Goal: Information Seeking & Learning: Learn about a topic

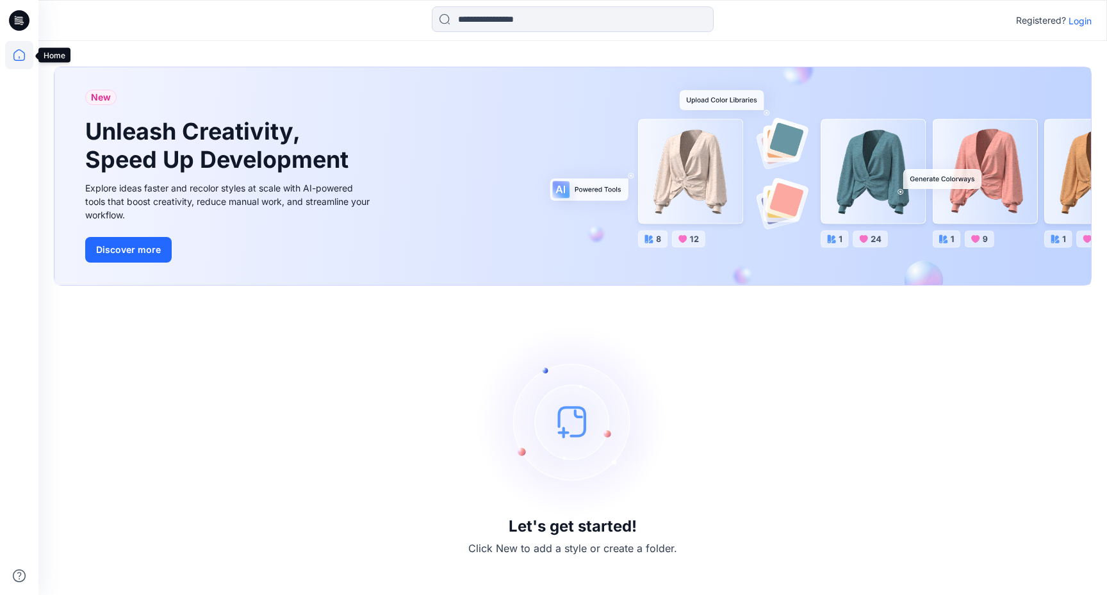
click at [25, 62] on icon at bounding box center [19, 55] width 28 height 28
click at [1083, 22] on p "Login" at bounding box center [1079, 20] width 23 height 13
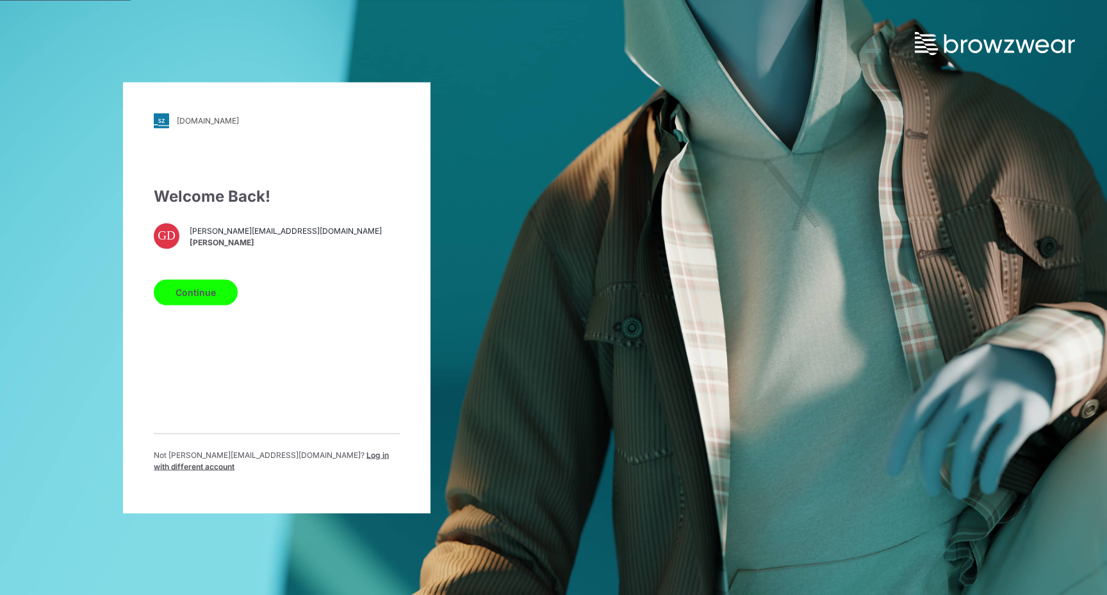
click at [206, 293] on button "Continue" at bounding box center [196, 292] width 84 height 26
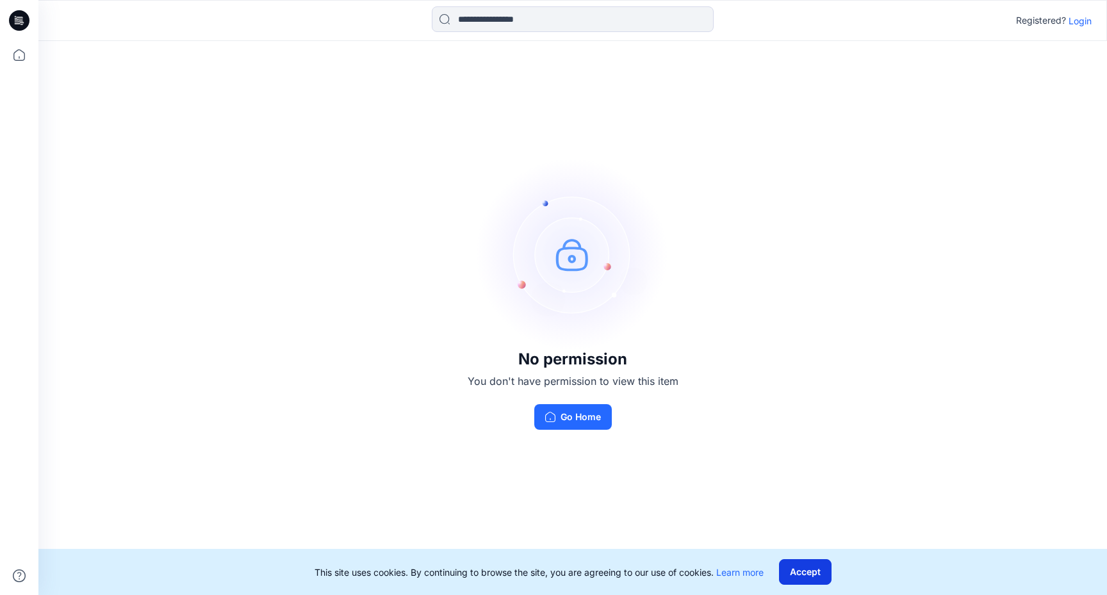
click at [829, 569] on button "Accept" at bounding box center [805, 572] width 53 height 26
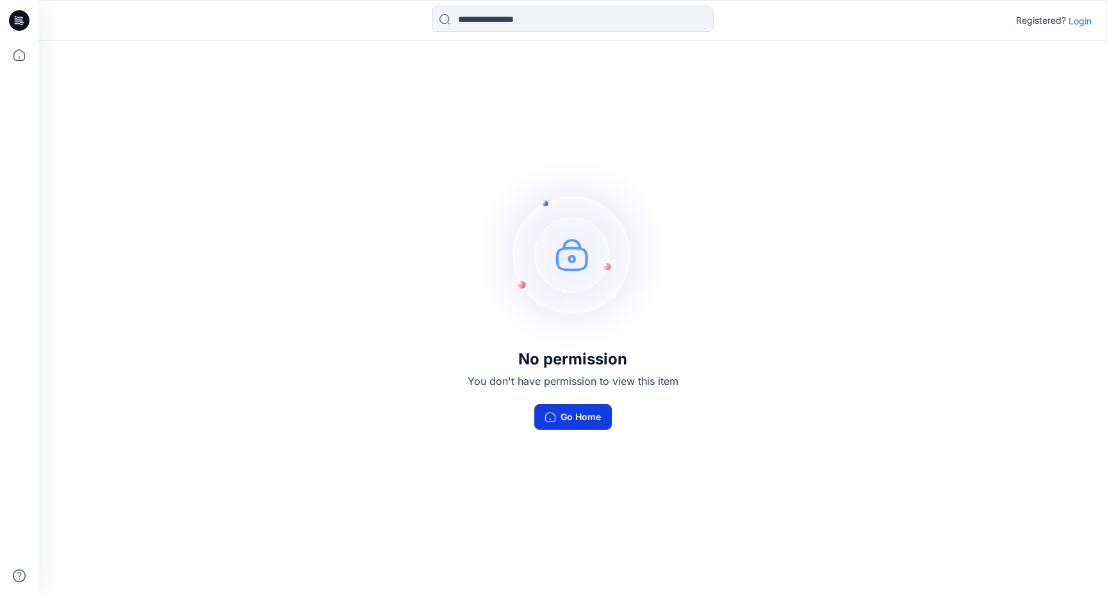
click at [594, 425] on button "Go Home" at bounding box center [572, 417] width 77 height 26
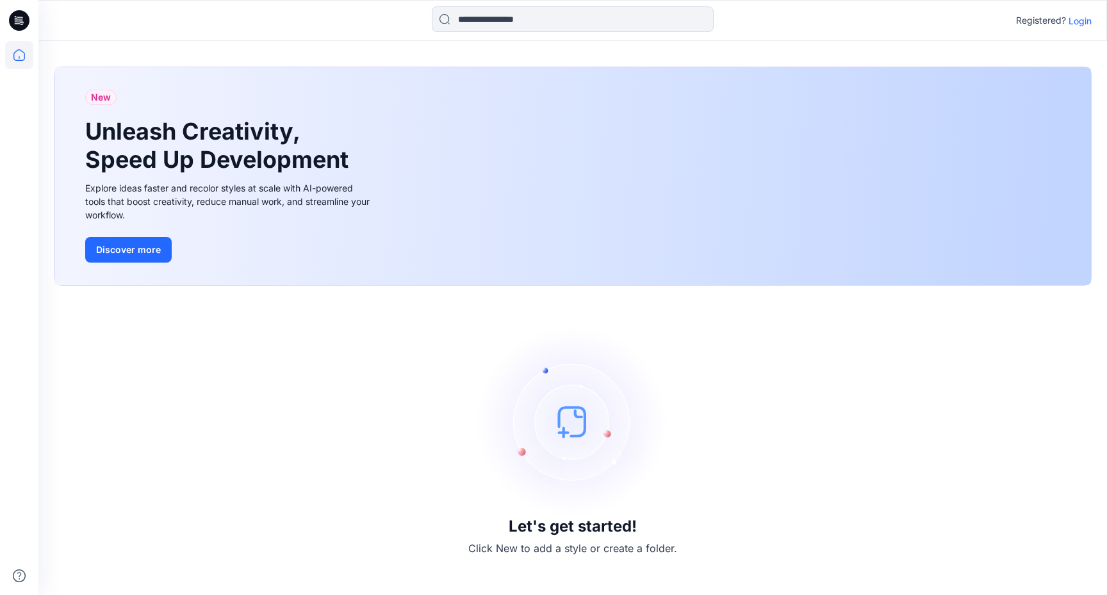
click at [1083, 22] on p "Login" at bounding box center [1079, 20] width 23 height 13
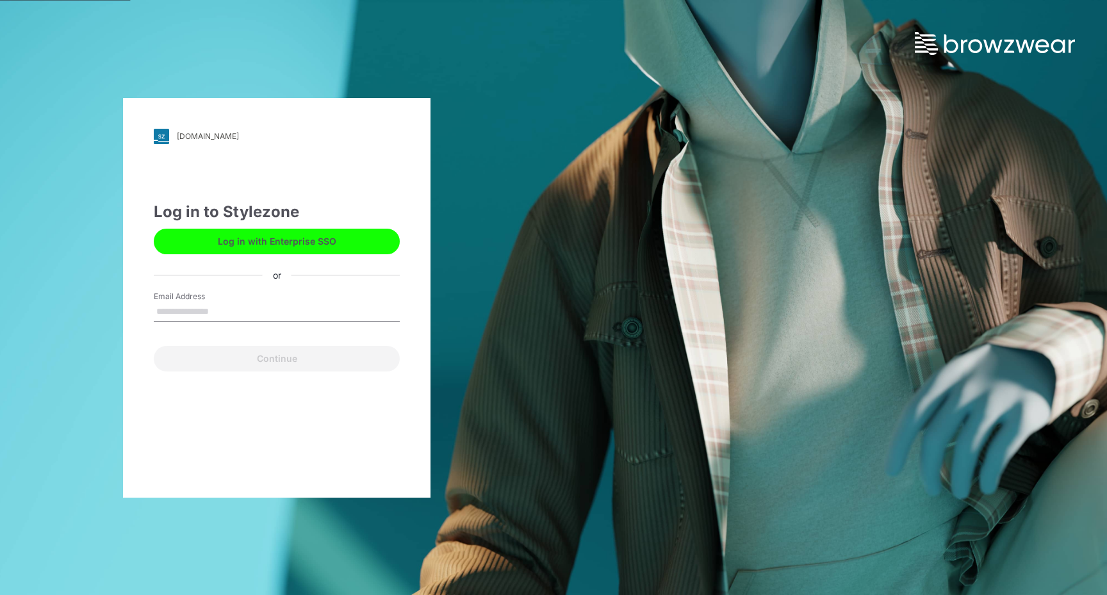
click at [342, 236] on button "Log in with Enterprise SSO" at bounding box center [277, 242] width 246 height 26
click at [234, 304] on input "Email Address" at bounding box center [277, 311] width 246 height 19
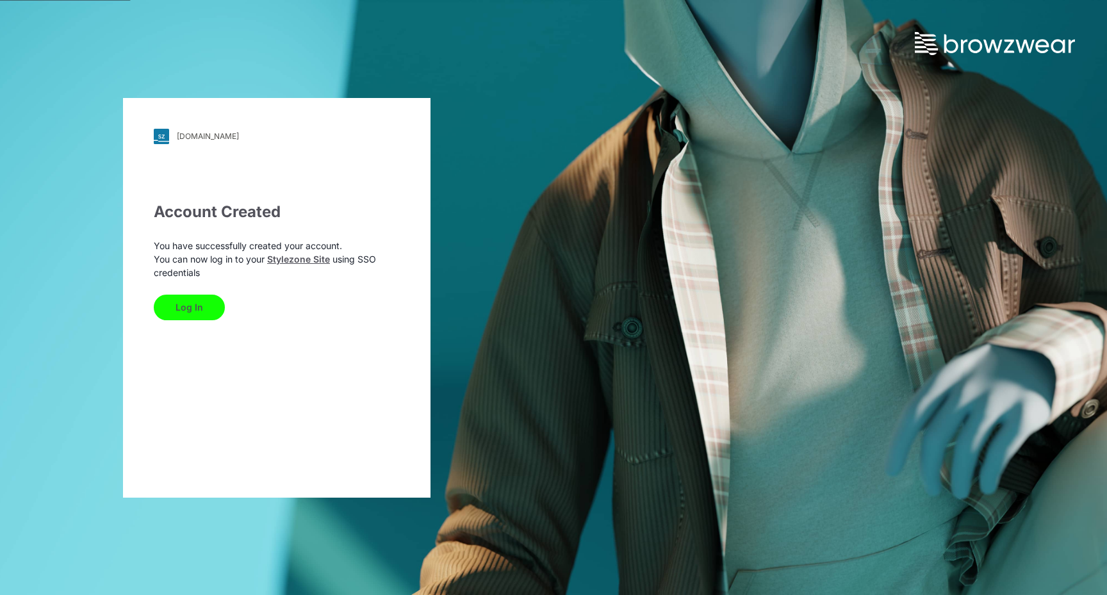
click at [183, 302] on button "Log In" at bounding box center [189, 308] width 71 height 26
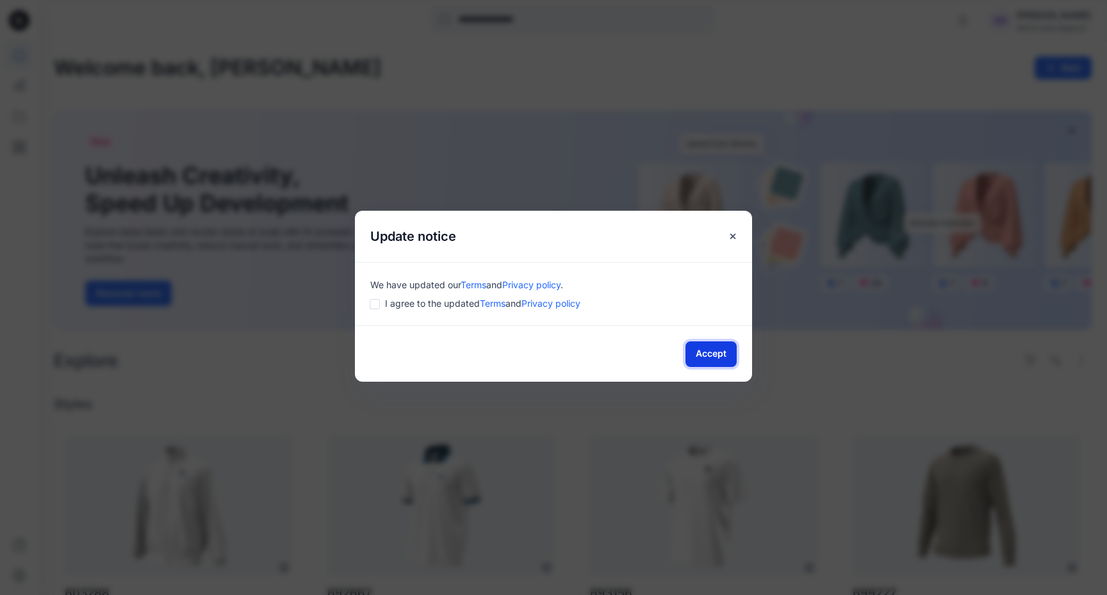
click at [707, 352] on button "Accept" at bounding box center [710, 354] width 51 height 26
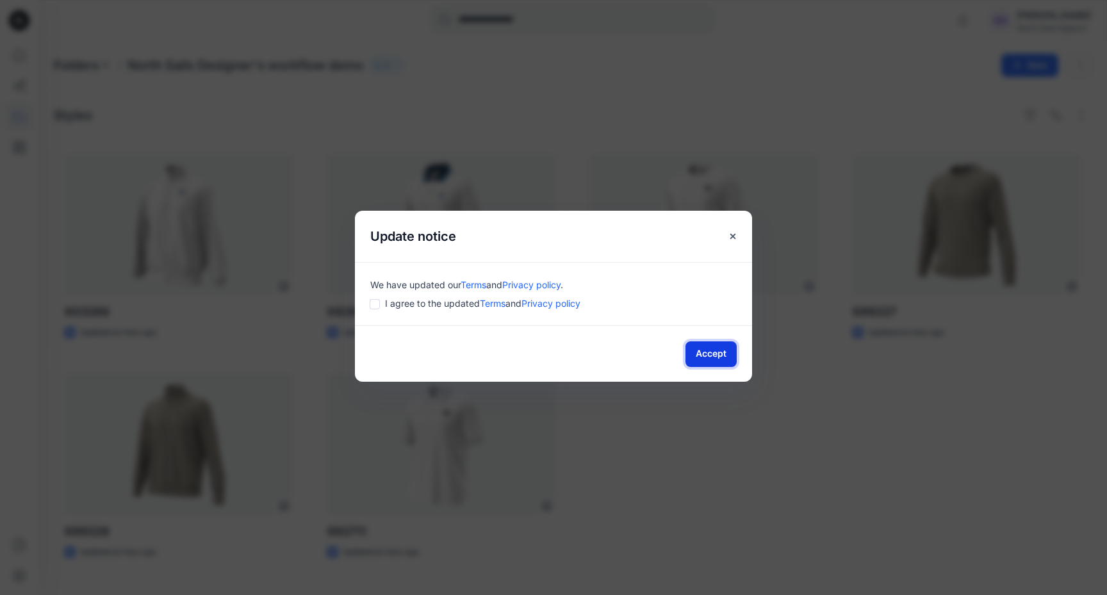
click at [712, 354] on button "Accept" at bounding box center [710, 354] width 51 height 26
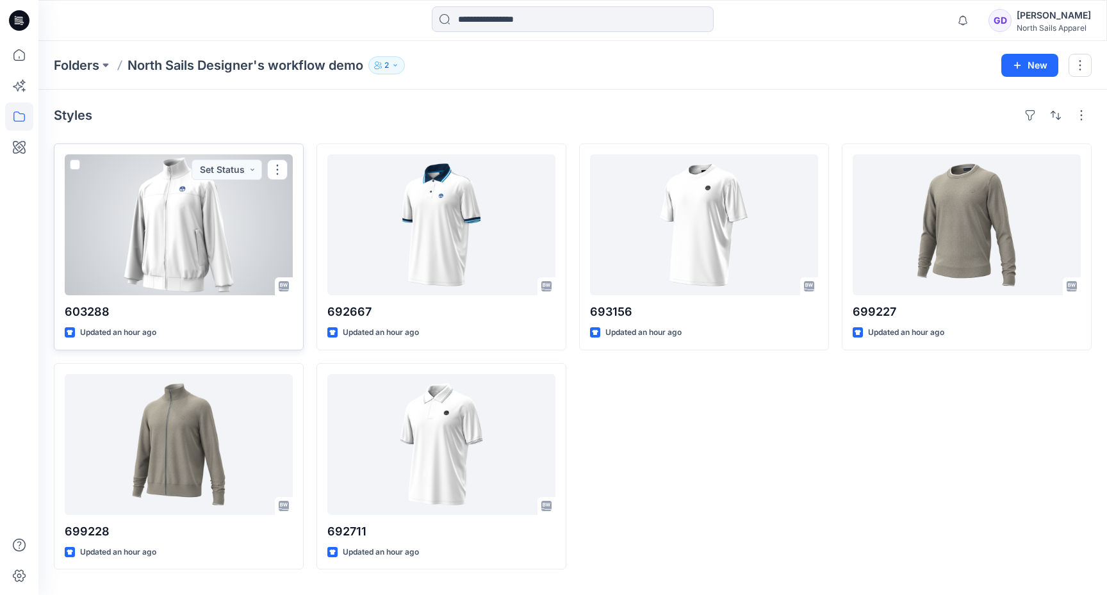
click at [184, 284] on div at bounding box center [179, 224] width 228 height 141
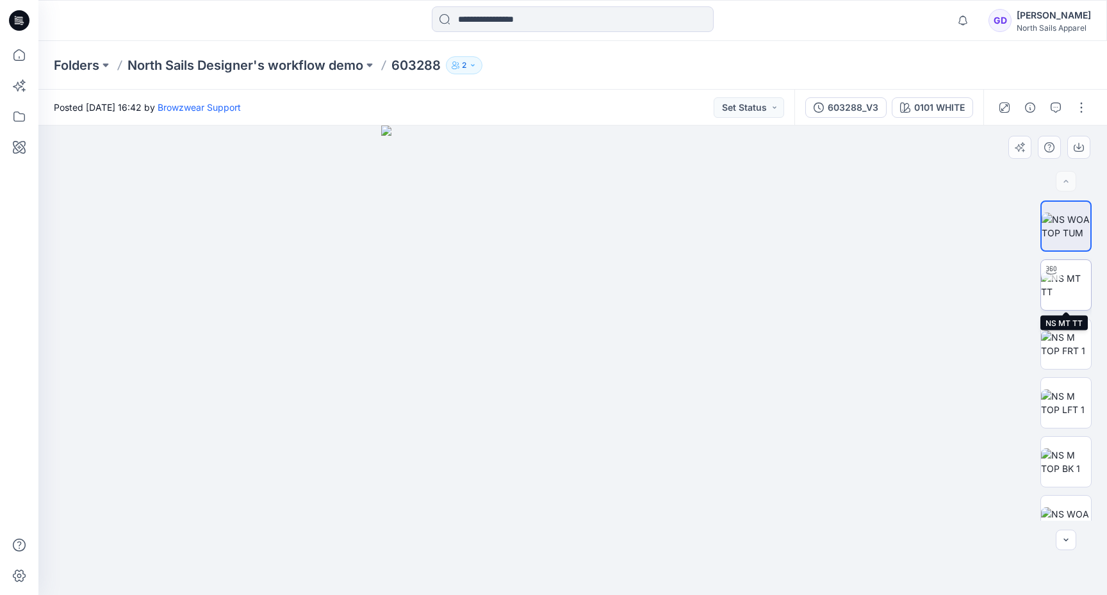
click at [1076, 280] on img at bounding box center [1066, 285] width 50 height 27
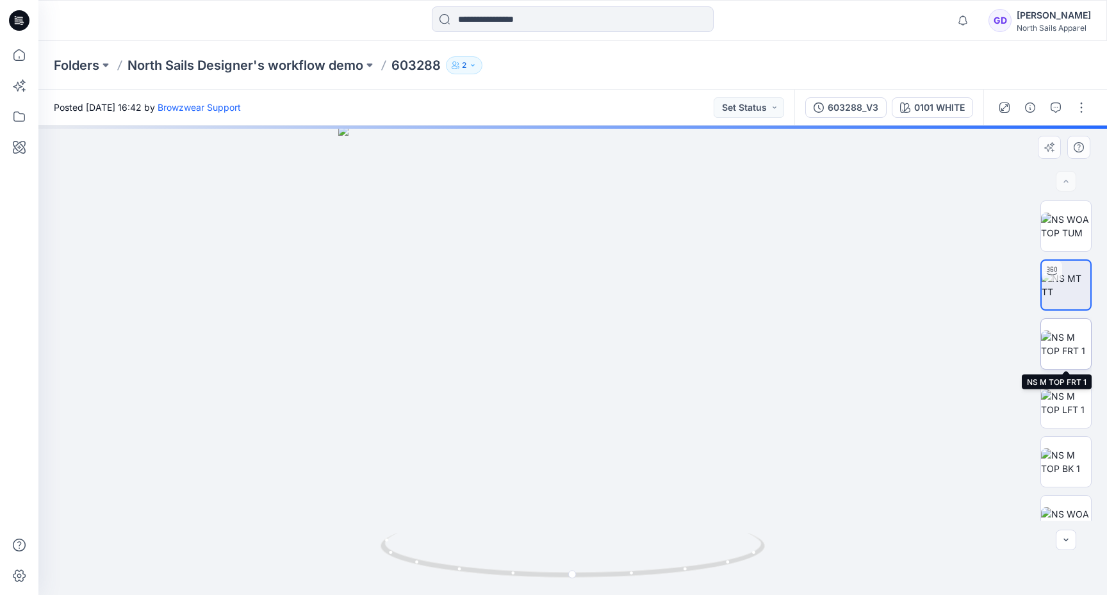
click at [1071, 348] on img at bounding box center [1066, 343] width 50 height 27
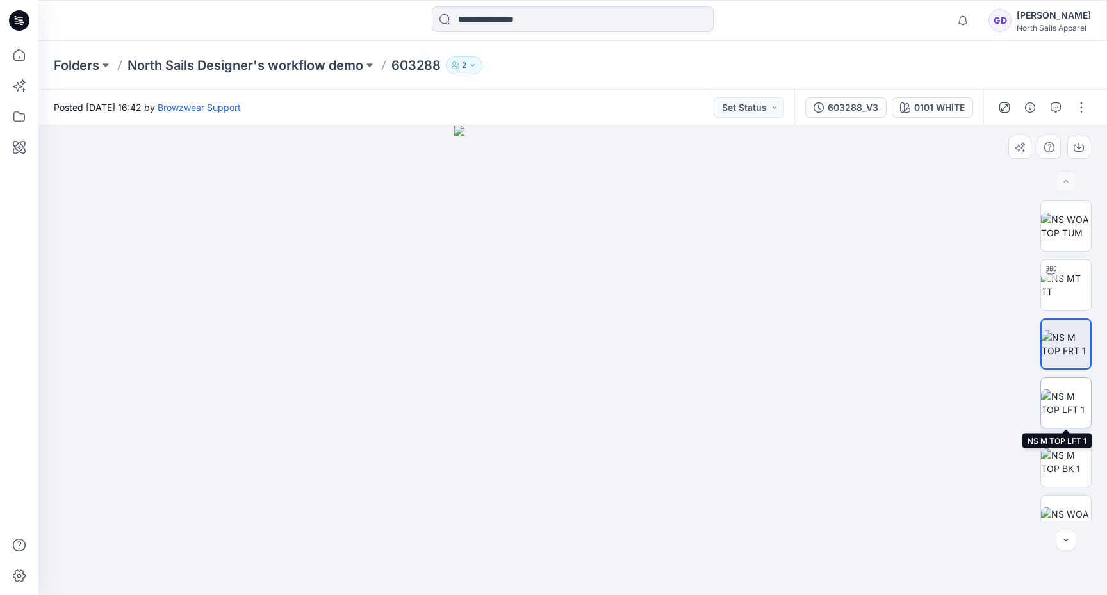
click at [1058, 403] on img at bounding box center [1066, 402] width 50 height 27
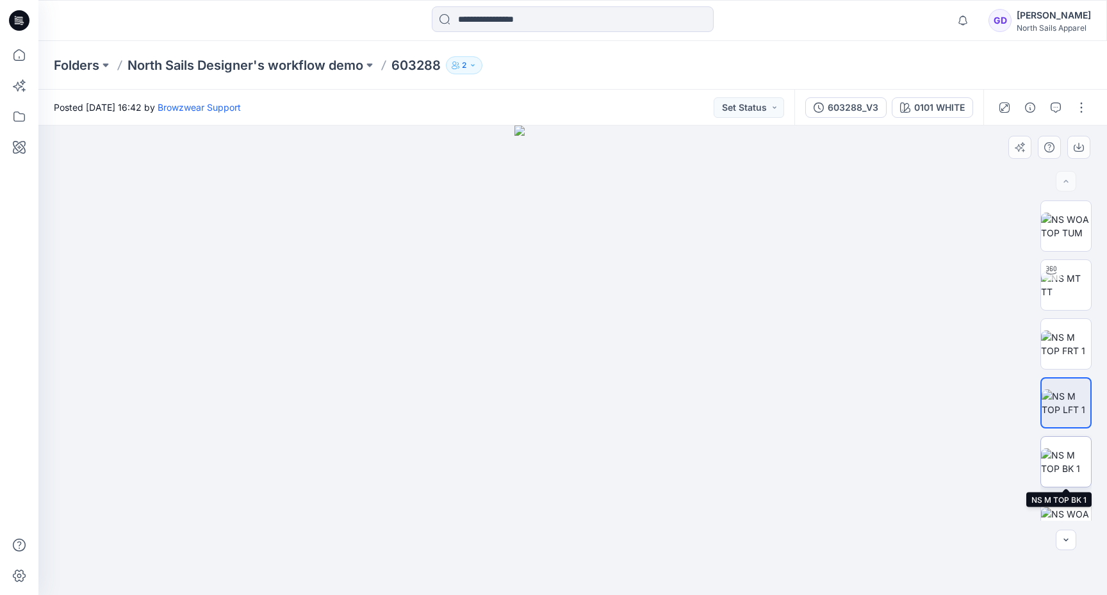
click at [1065, 465] on img at bounding box center [1066, 461] width 50 height 27
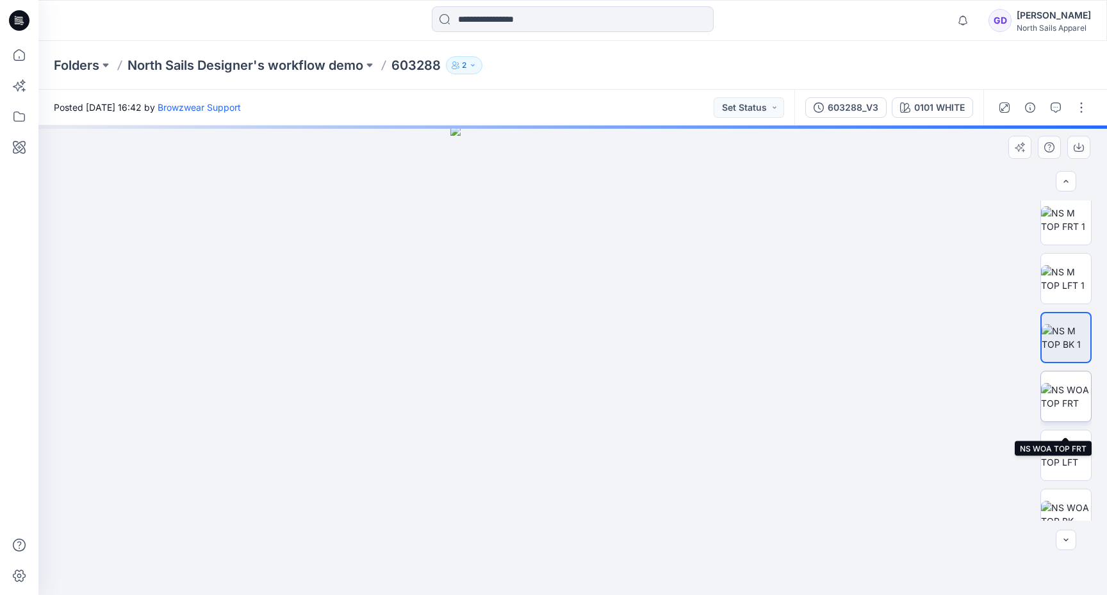
scroll to position [131, 0]
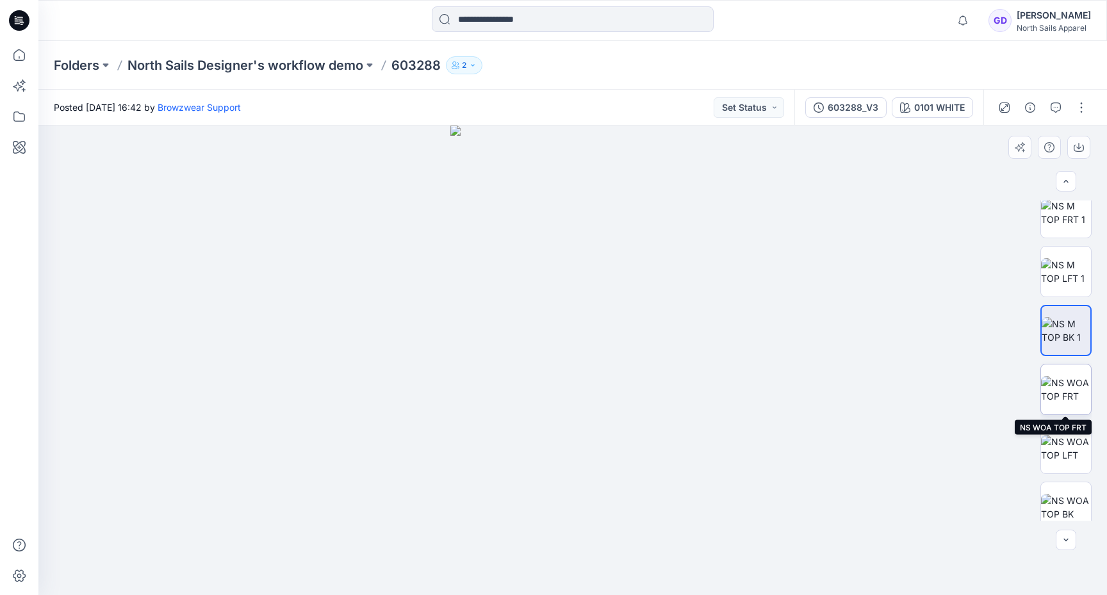
click at [1074, 383] on img at bounding box center [1066, 389] width 50 height 27
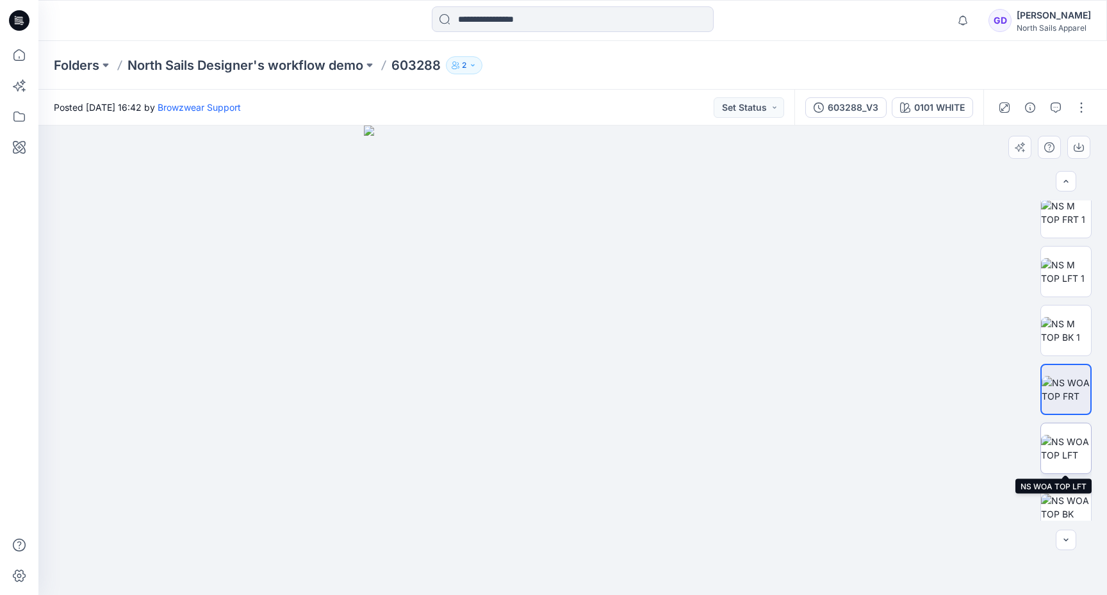
click at [1066, 435] on img at bounding box center [1066, 448] width 50 height 27
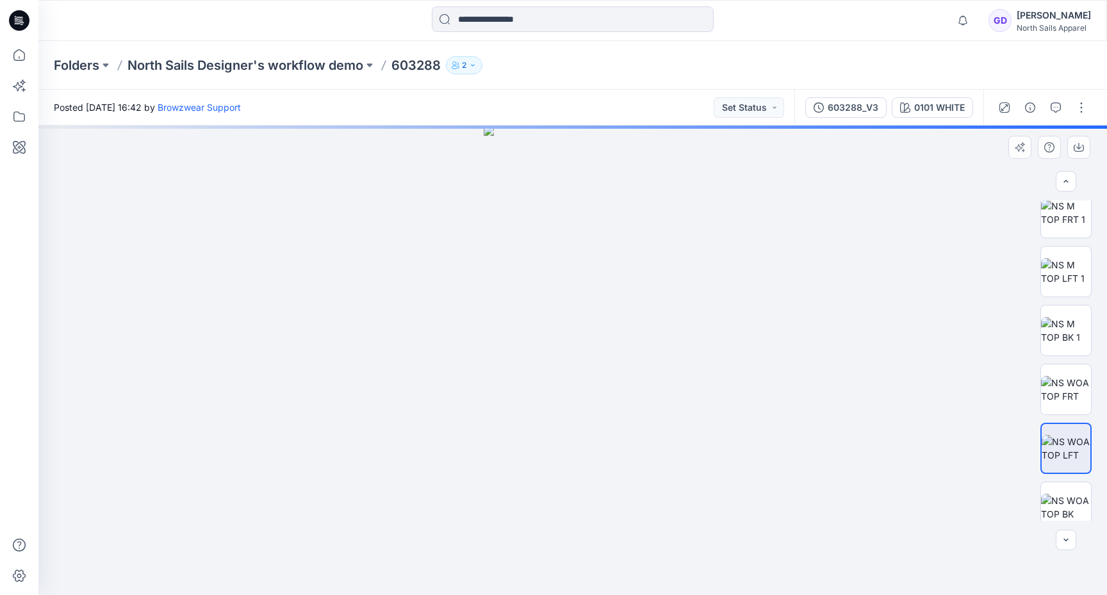
scroll to position [143, 0]
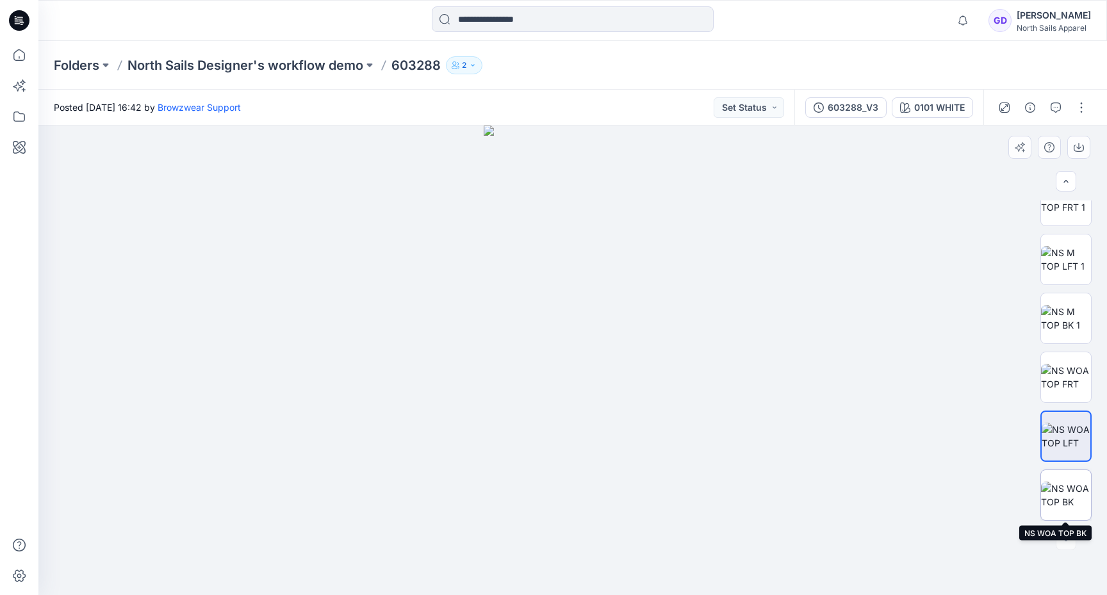
click at [1062, 489] on img at bounding box center [1066, 495] width 50 height 27
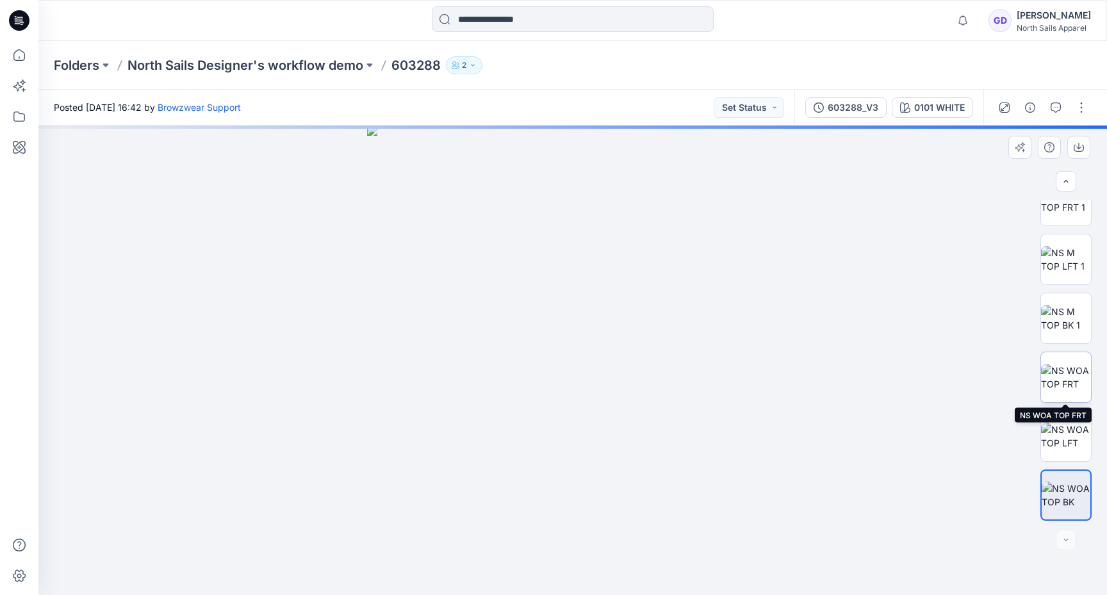
scroll to position [0, 0]
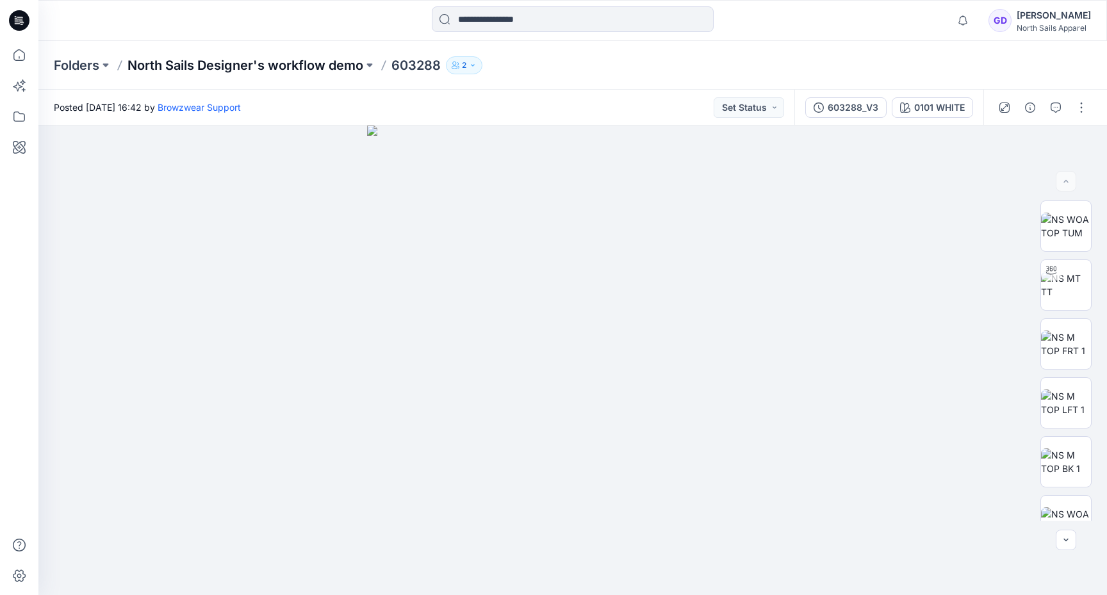
click at [328, 70] on p "North Sails Designer's workflow demo" at bounding box center [245, 65] width 236 height 18
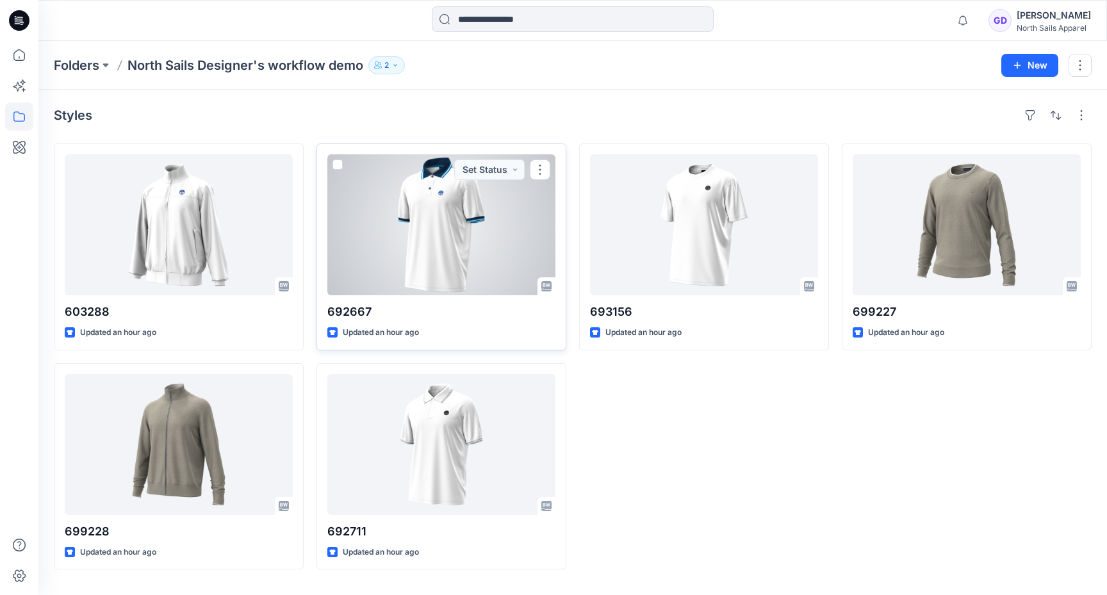
click at [478, 226] on div at bounding box center [441, 224] width 228 height 141
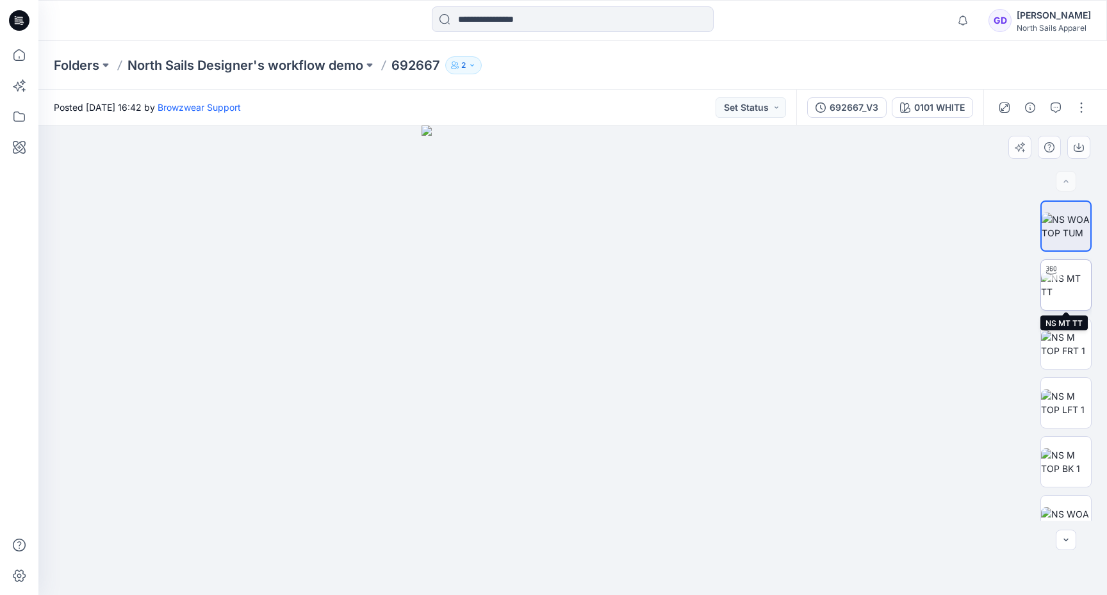
click at [1078, 280] on img at bounding box center [1066, 285] width 50 height 27
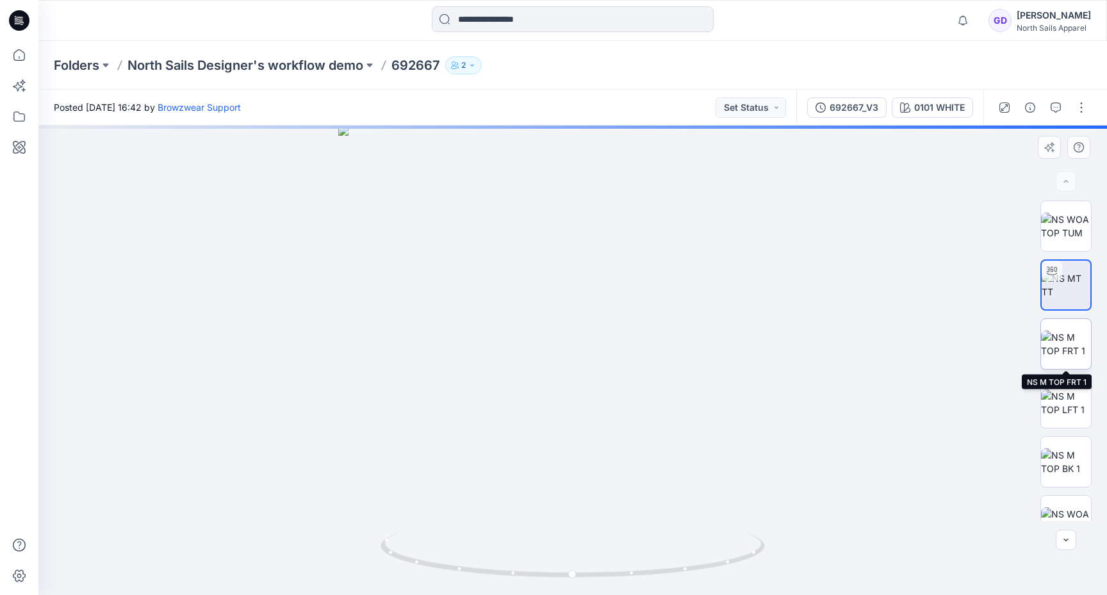
click at [1067, 336] on img at bounding box center [1066, 343] width 50 height 27
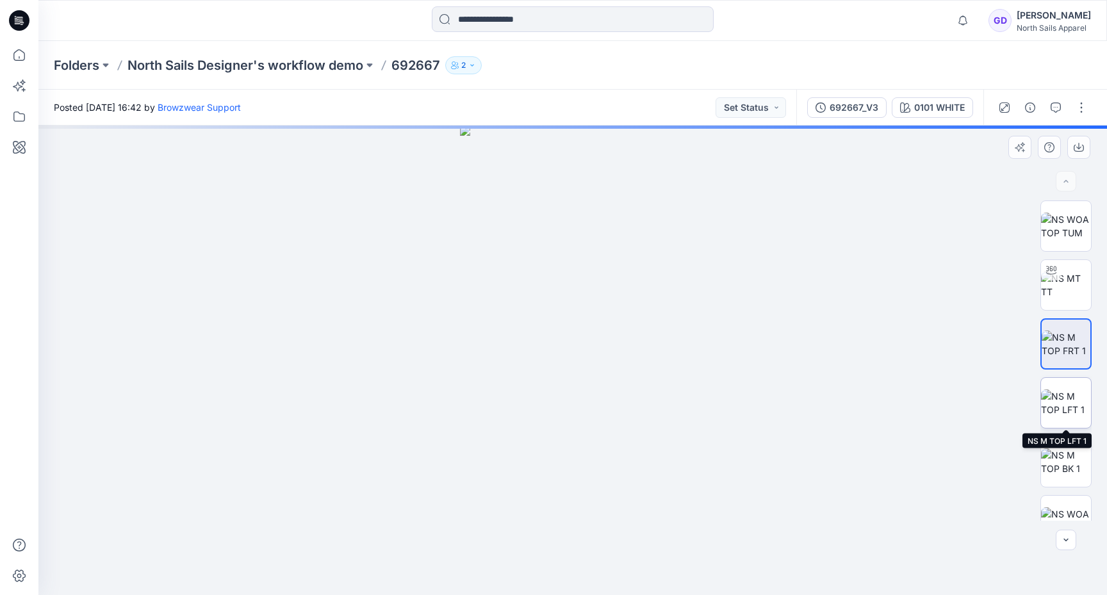
click at [1067, 389] on img at bounding box center [1066, 402] width 50 height 27
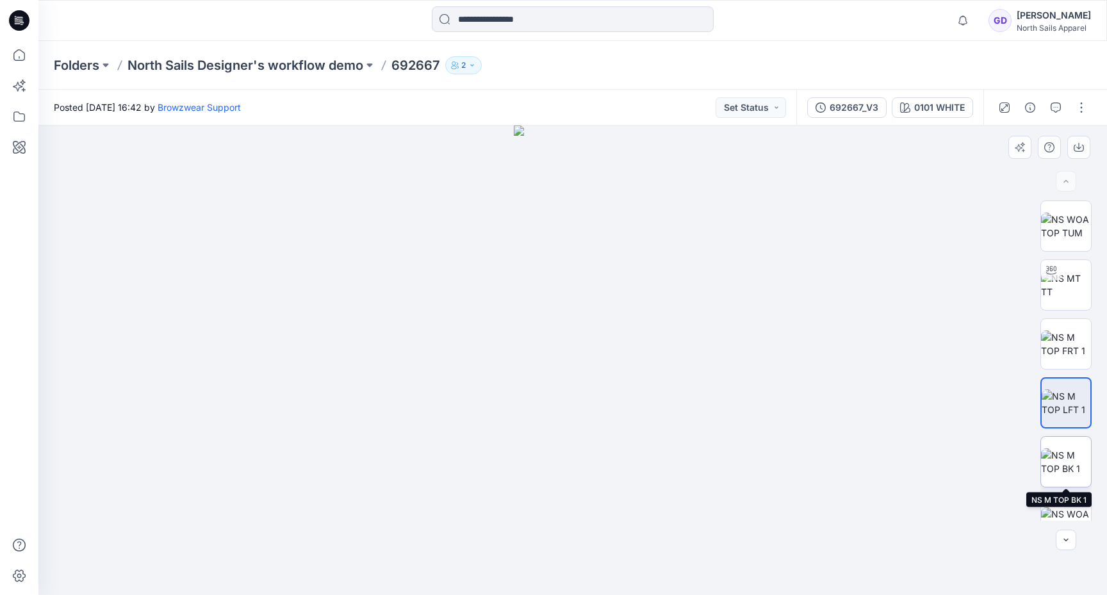
click at [1054, 466] on img at bounding box center [1066, 461] width 50 height 27
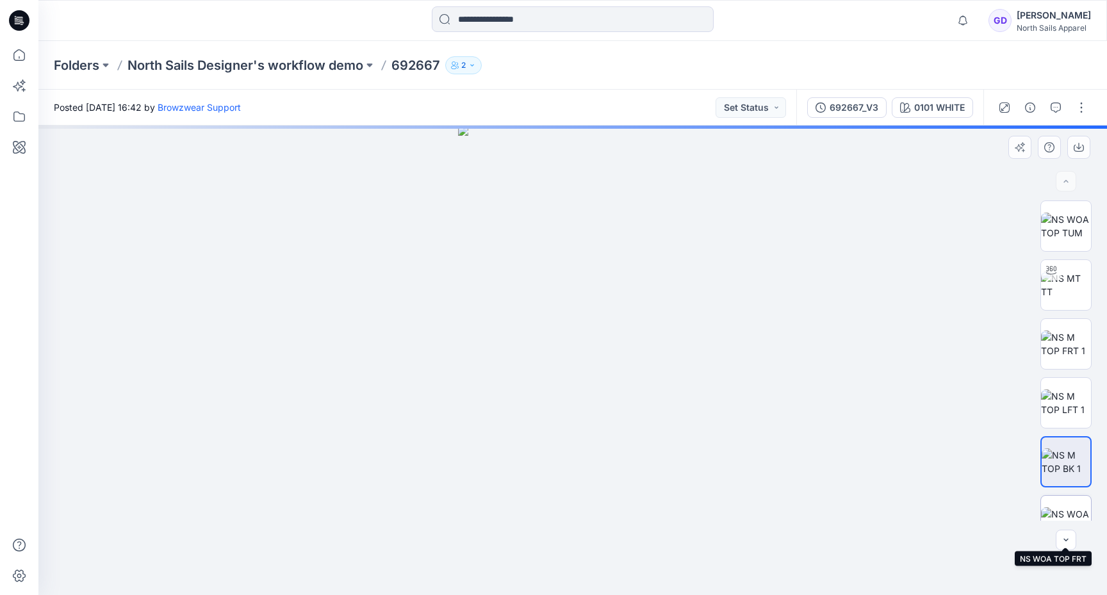
click at [1062, 508] on img at bounding box center [1066, 520] width 50 height 27
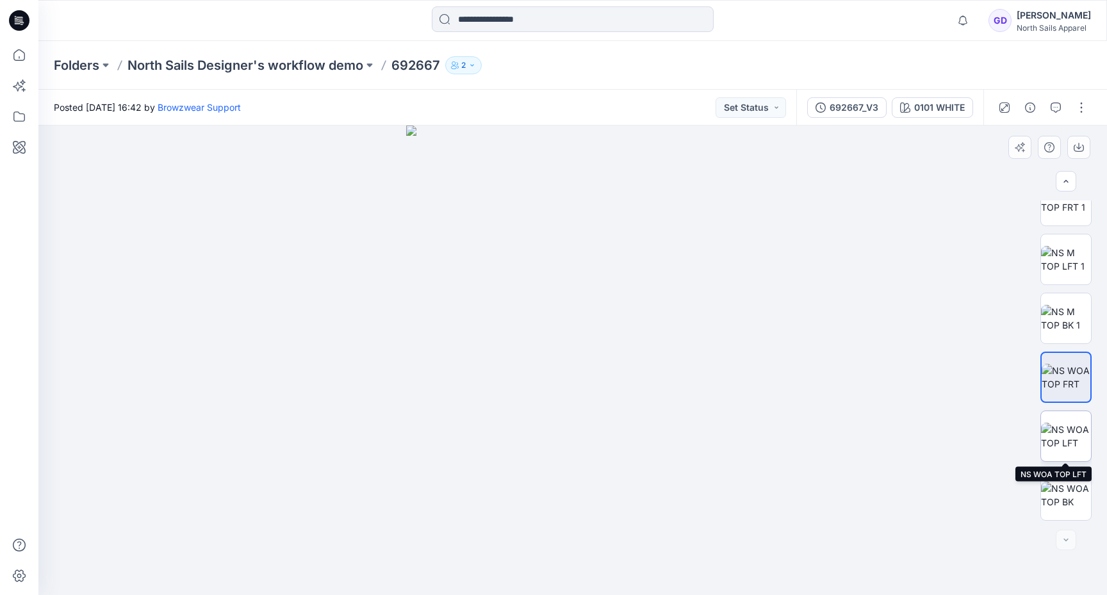
click at [1062, 435] on img at bounding box center [1066, 436] width 50 height 27
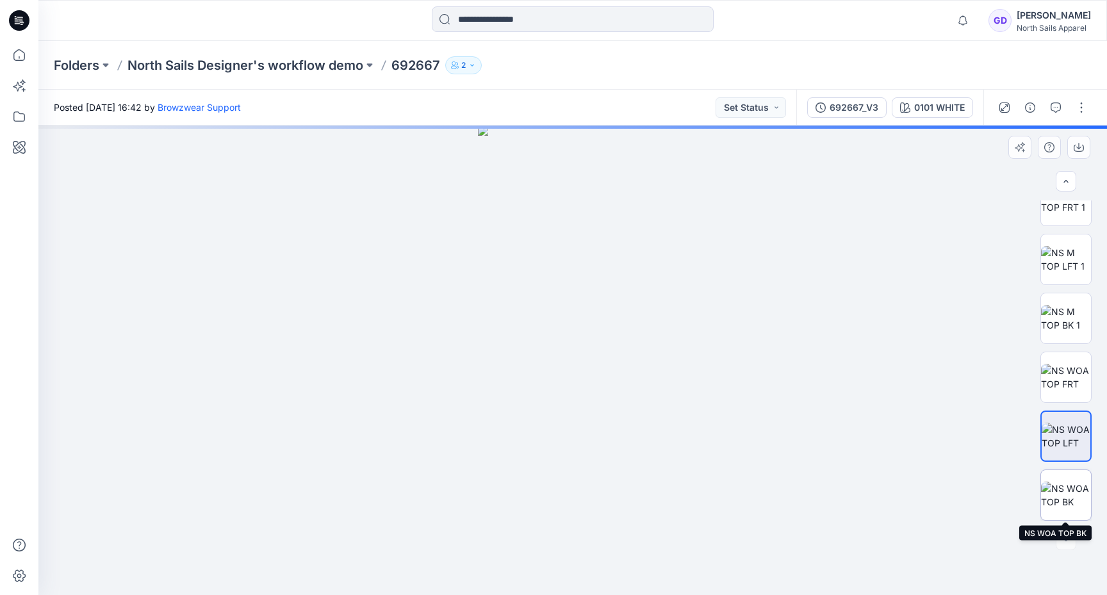
click at [1065, 482] on img at bounding box center [1066, 495] width 50 height 27
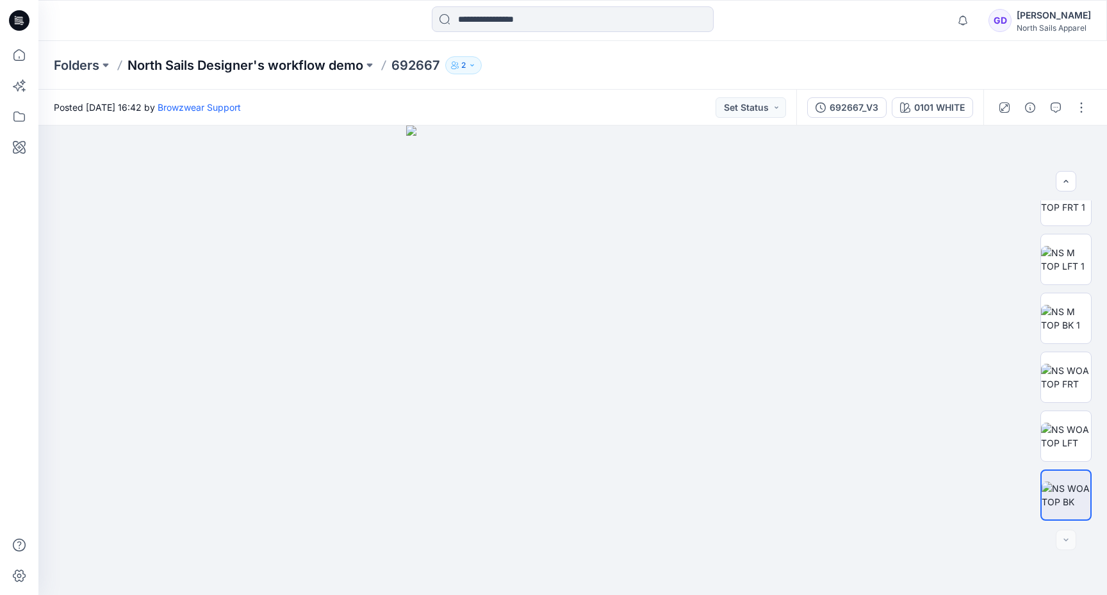
click at [313, 69] on p "North Sails Designer's workflow demo" at bounding box center [245, 65] width 236 height 18
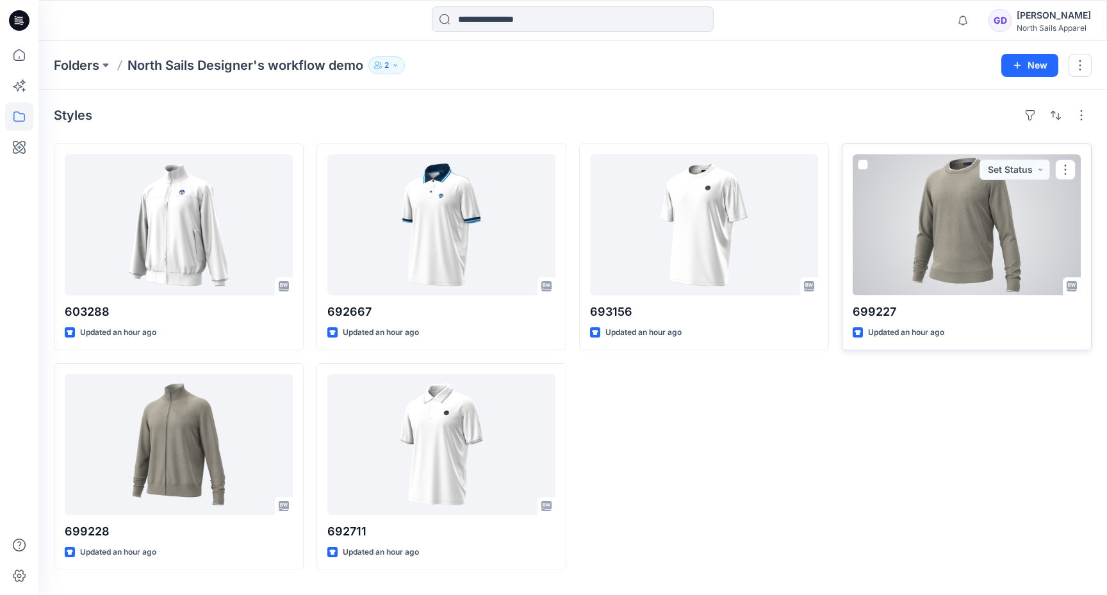
click at [966, 241] on div at bounding box center [966, 224] width 228 height 141
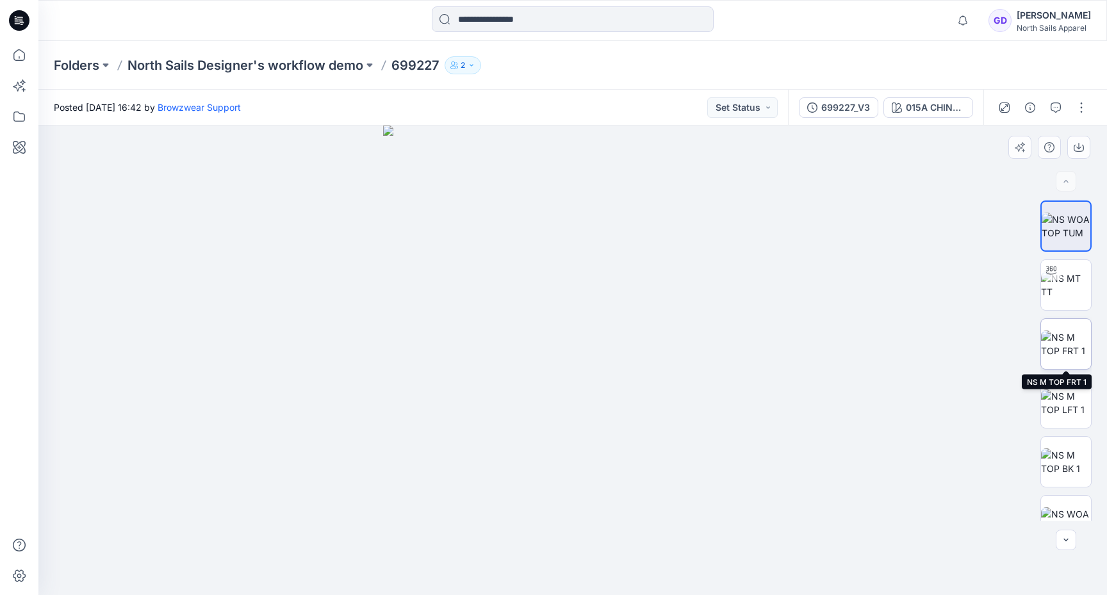
click at [1071, 334] on img at bounding box center [1066, 343] width 50 height 27
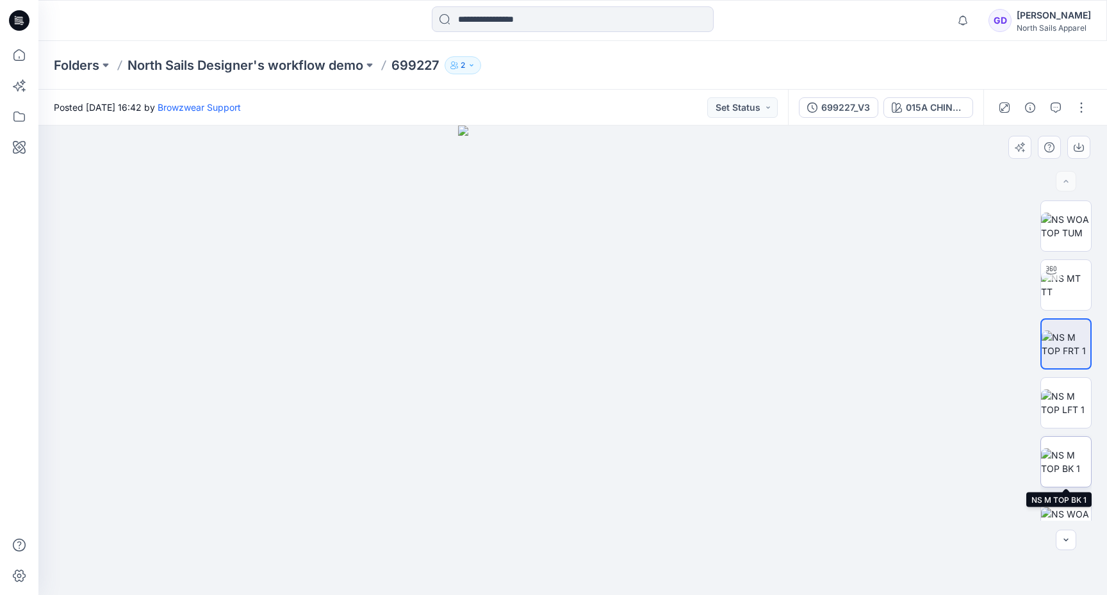
click at [1065, 464] on img at bounding box center [1066, 461] width 50 height 27
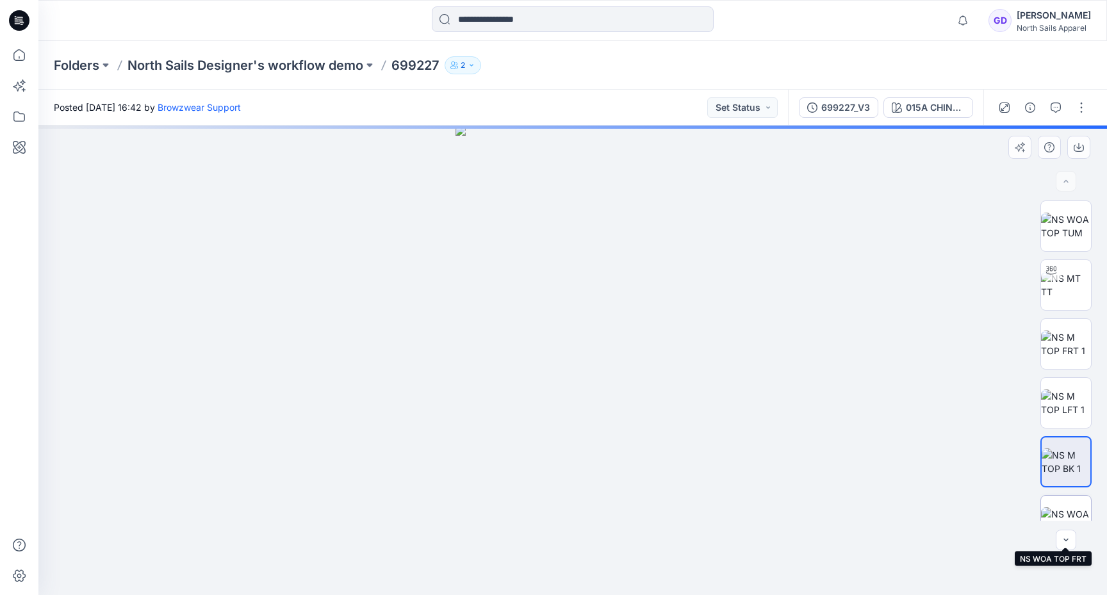
click at [1073, 507] on img at bounding box center [1066, 520] width 50 height 27
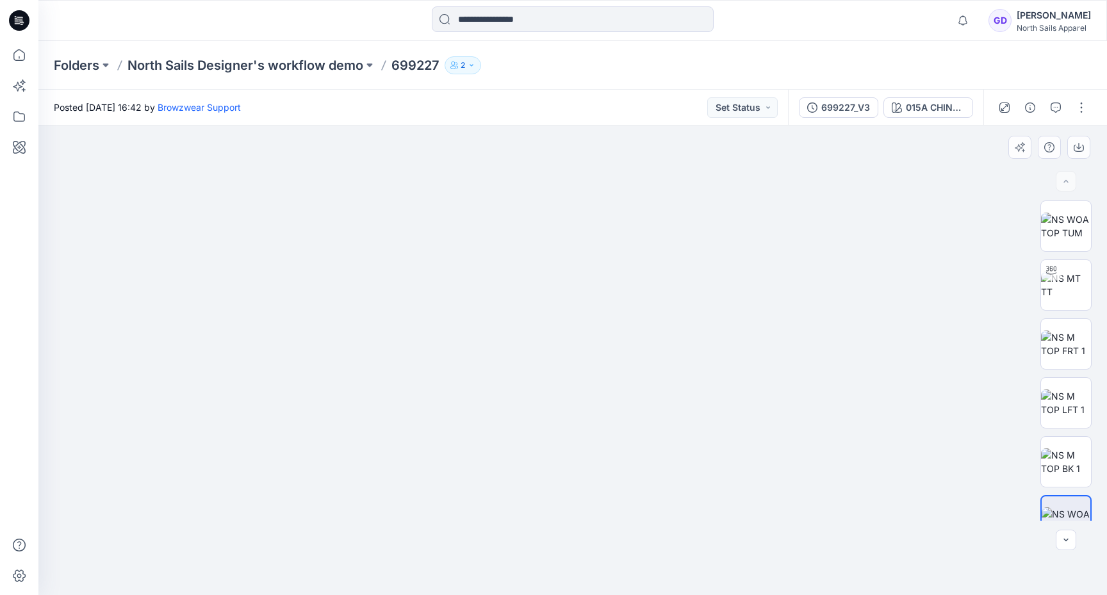
drag, startPoint x: 594, startPoint y: 136, endPoint x: 548, endPoint y: 525, distance: 392.0
click at [548, 525] on img at bounding box center [531, 200] width 1684 height 790
drag, startPoint x: 563, startPoint y: 298, endPoint x: 695, endPoint y: 635, distance: 362.0
click at [695, 594] on html "Notifications Mark all as read View all notifications GD Gregory Dodd North Sai…" at bounding box center [553, 297] width 1107 height 595
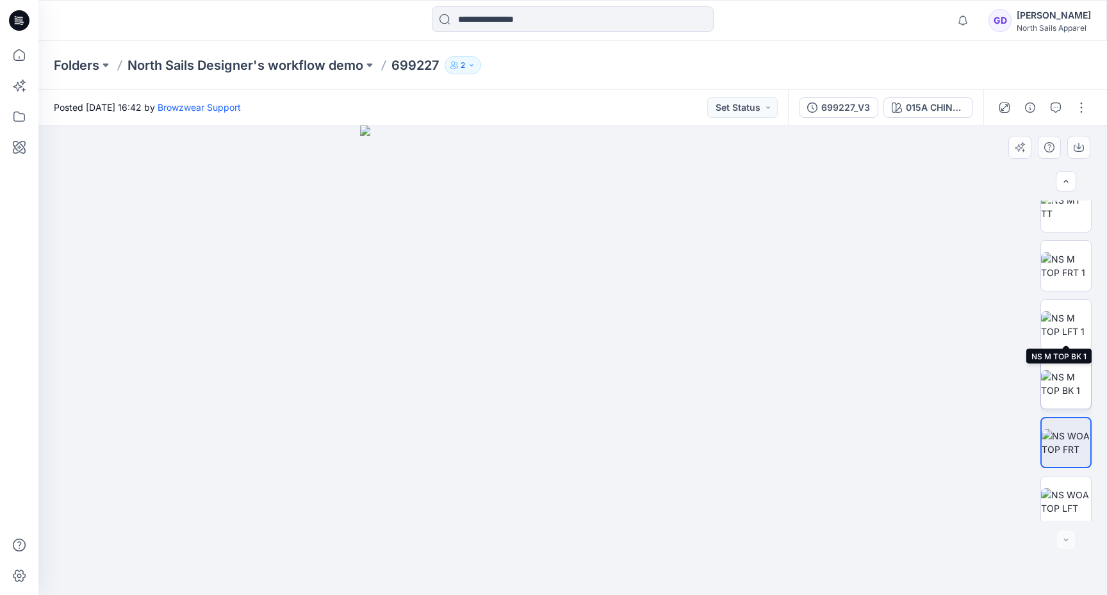
scroll to position [143, 0]
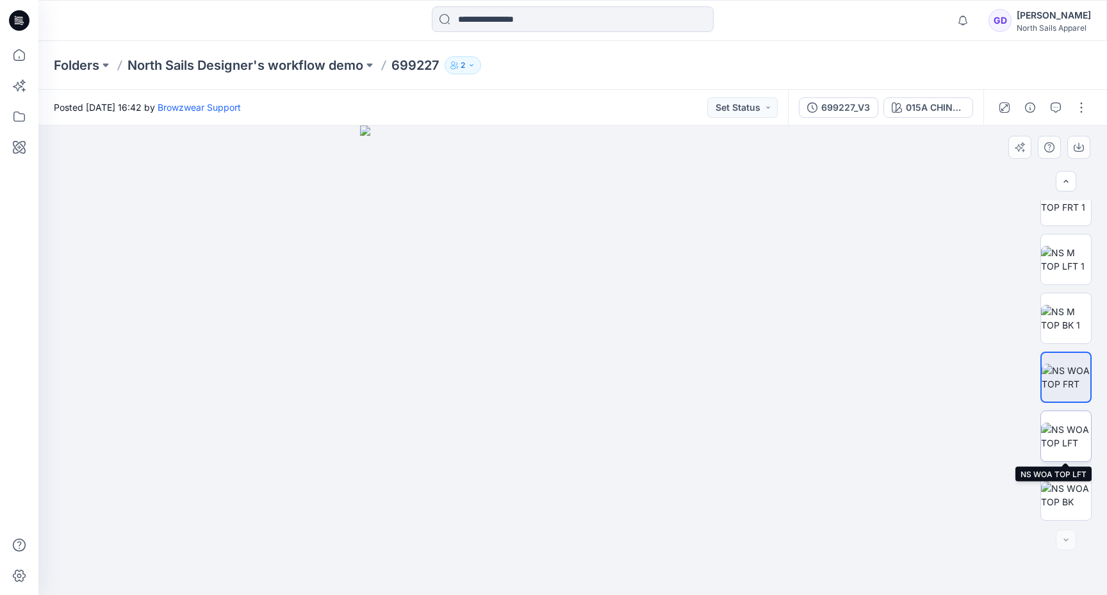
click at [1062, 429] on img at bounding box center [1066, 436] width 50 height 27
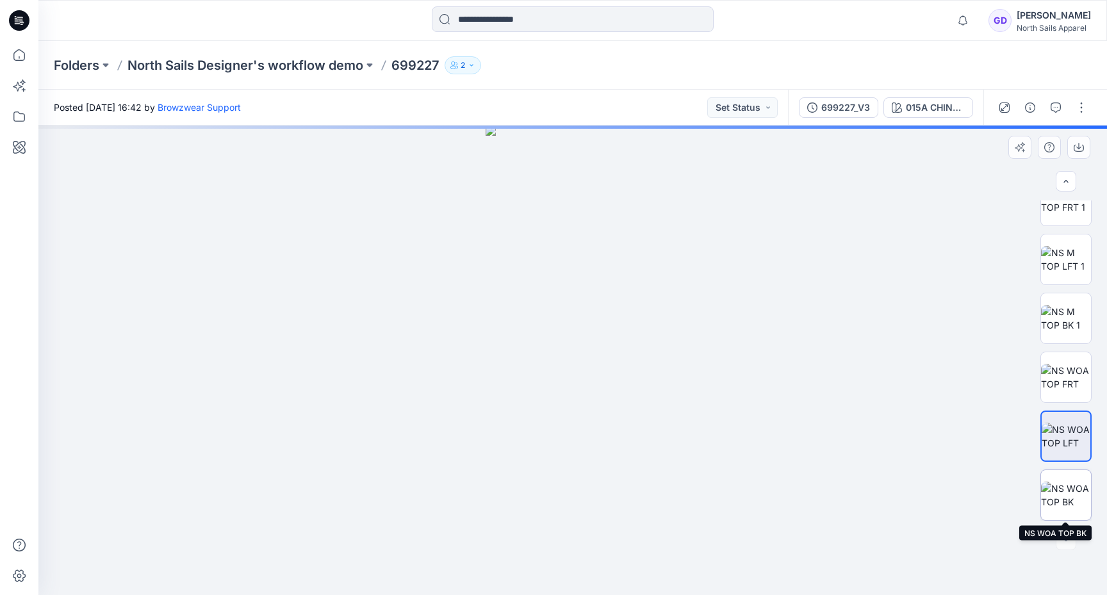
click at [1058, 487] on img at bounding box center [1066, 495] width 50 height 27
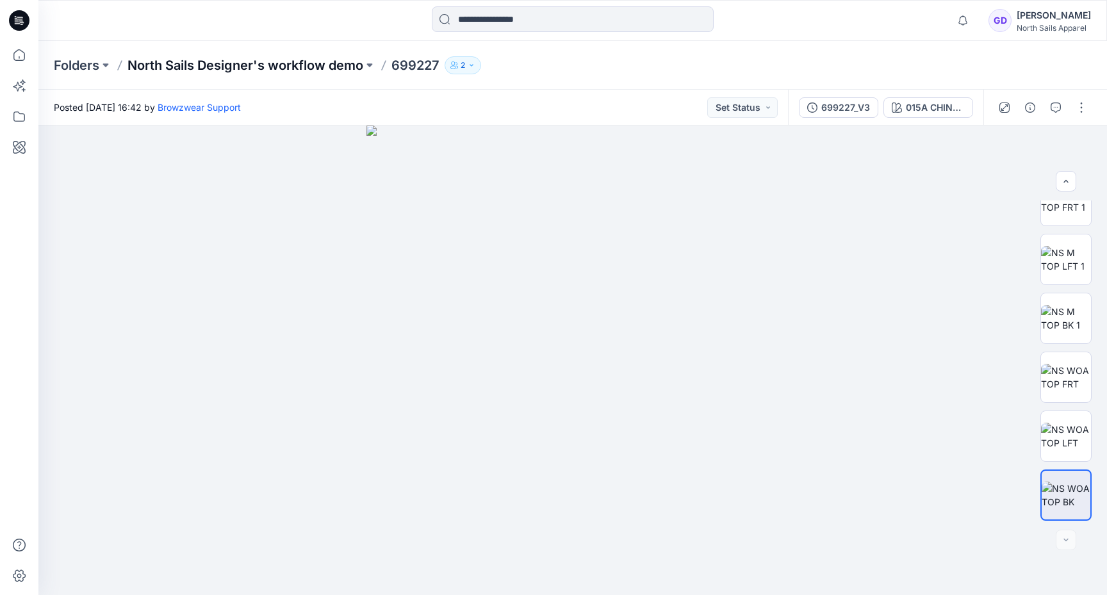
click at [266, 61] on p "North Sails Designer's workflow demo" at bounding box center [245, 65] width 236 height 18
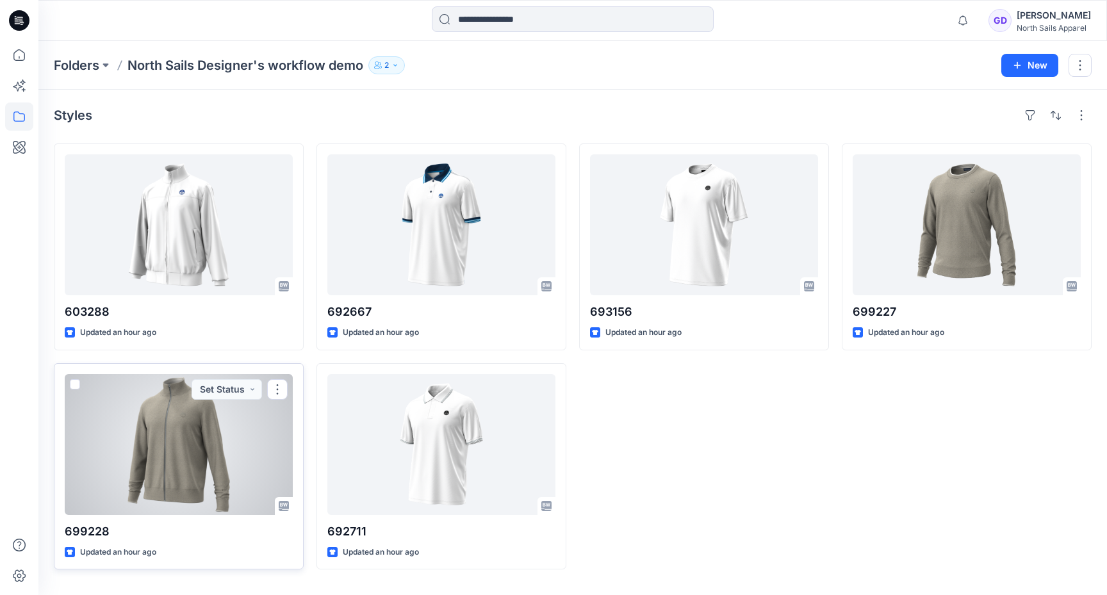
click at [218, 455] on div at bounding box center [179, 444] width 228 height 141
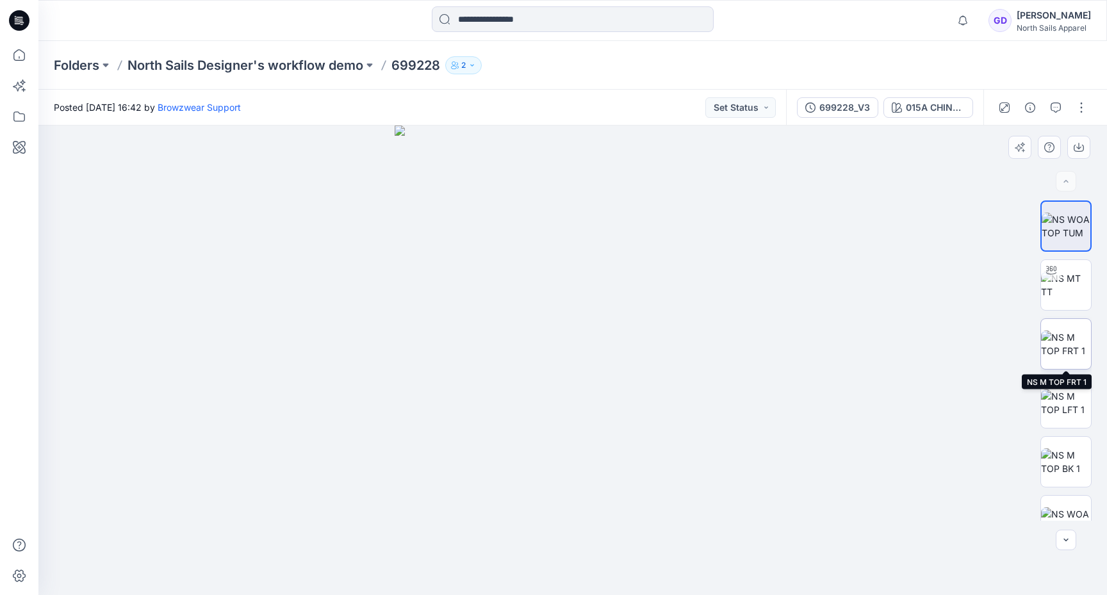
click at [1065, 353] on img at bounding box center [1066, 343] width 50 height 27
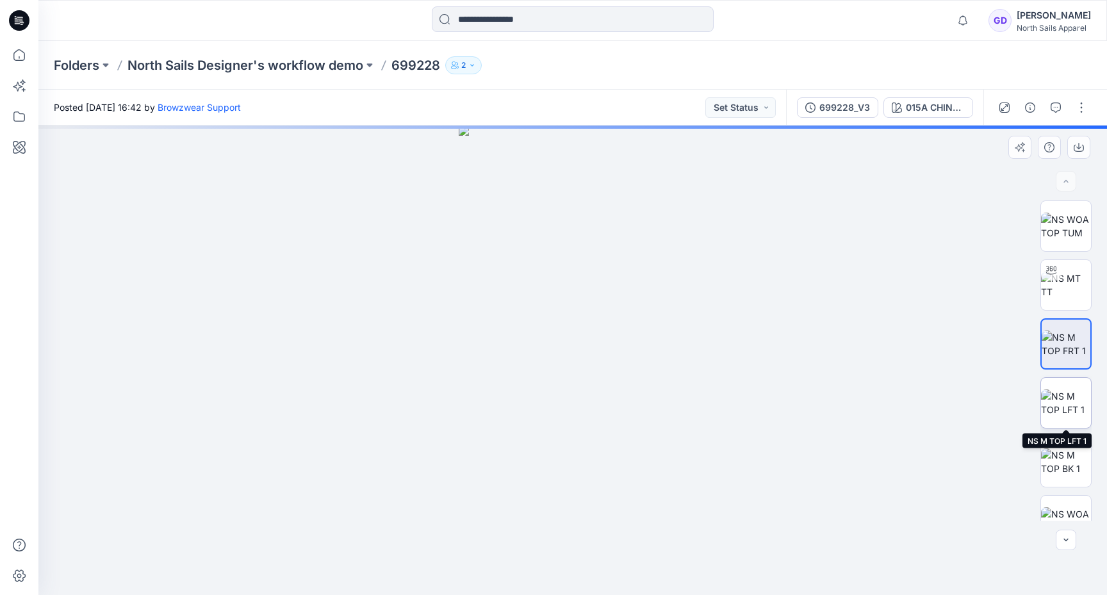
click at [1067, 416] on img at bounding box center [1066, 402] width 50 height 27
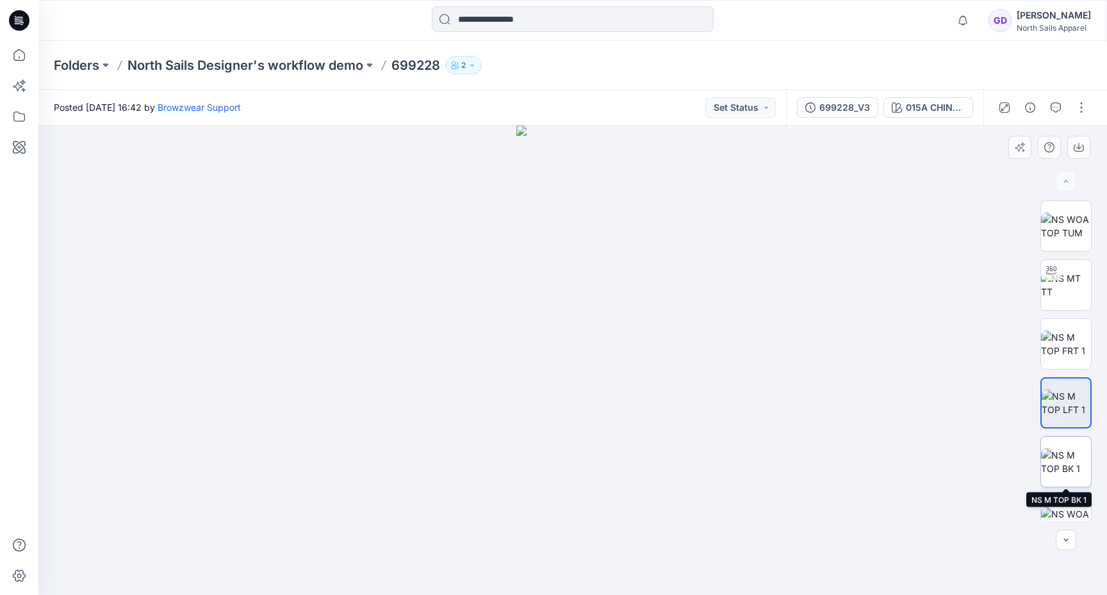
click at [1067, 466] on img at bounding box center [1066, 461] width 50 height 27
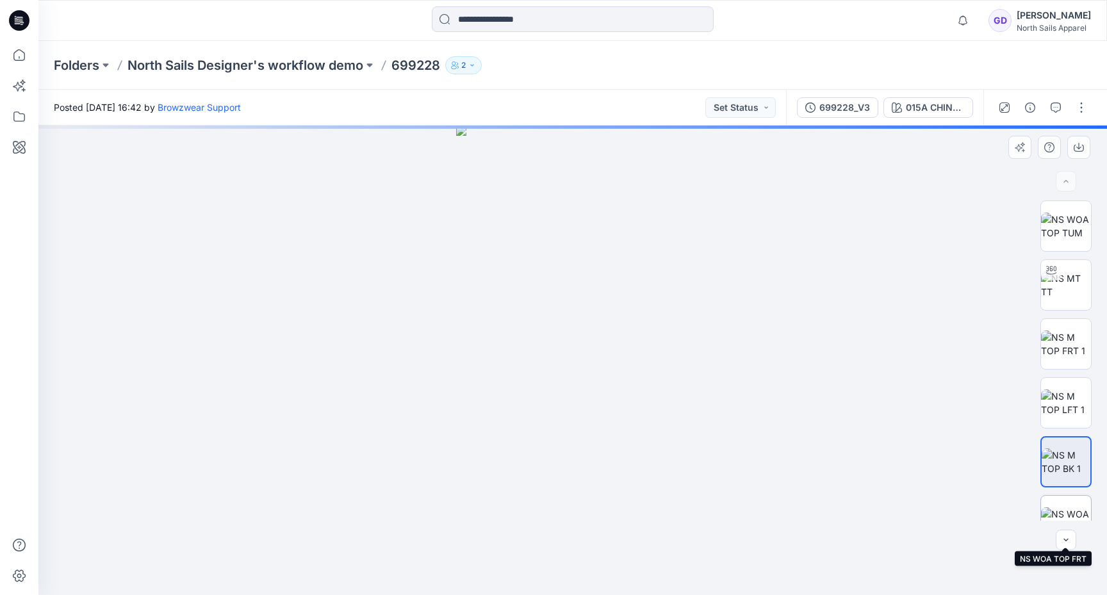
click at [1068, 507] on img at bounding box center [1066, 520] width 50 height 27
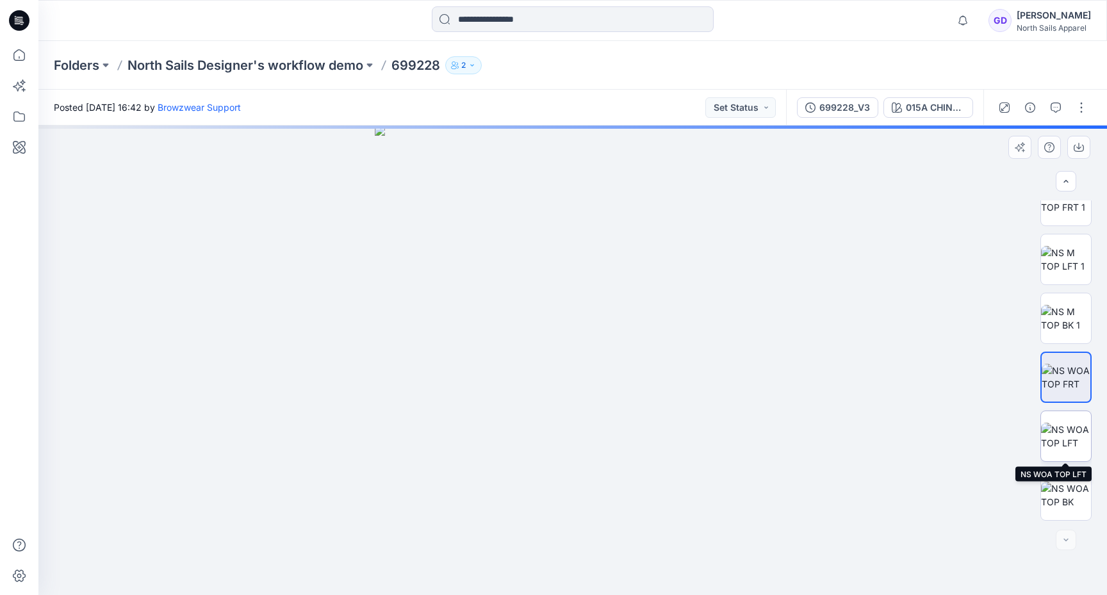
click at [1068, 432] on img at bounding box center [1066, 436] width 50 height 27
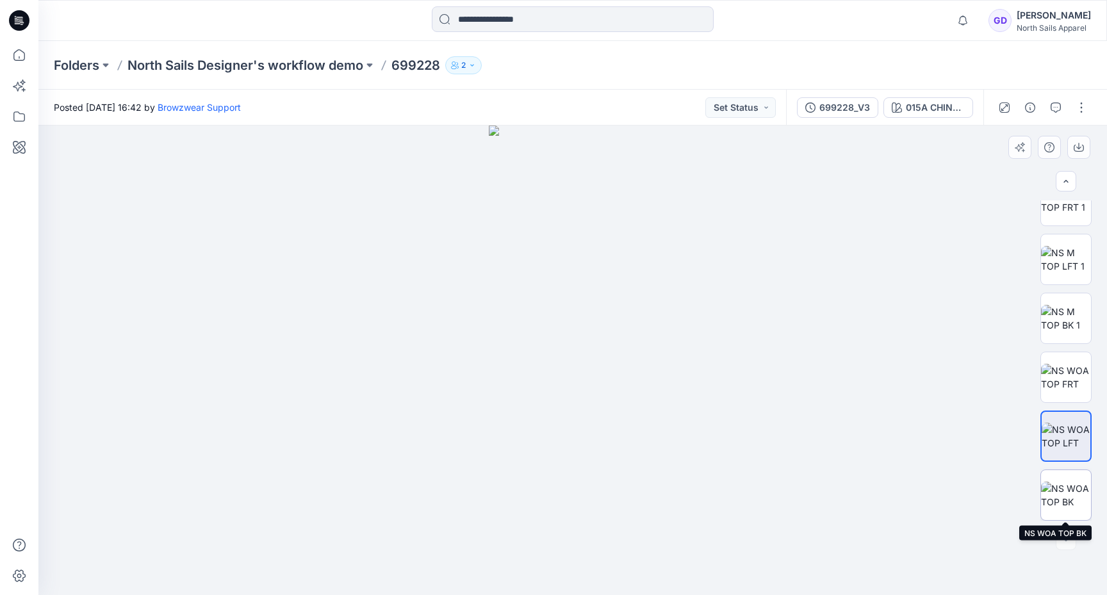
click at [1061, 496] on img at bounding box center [1066, 495] width 50 height 27
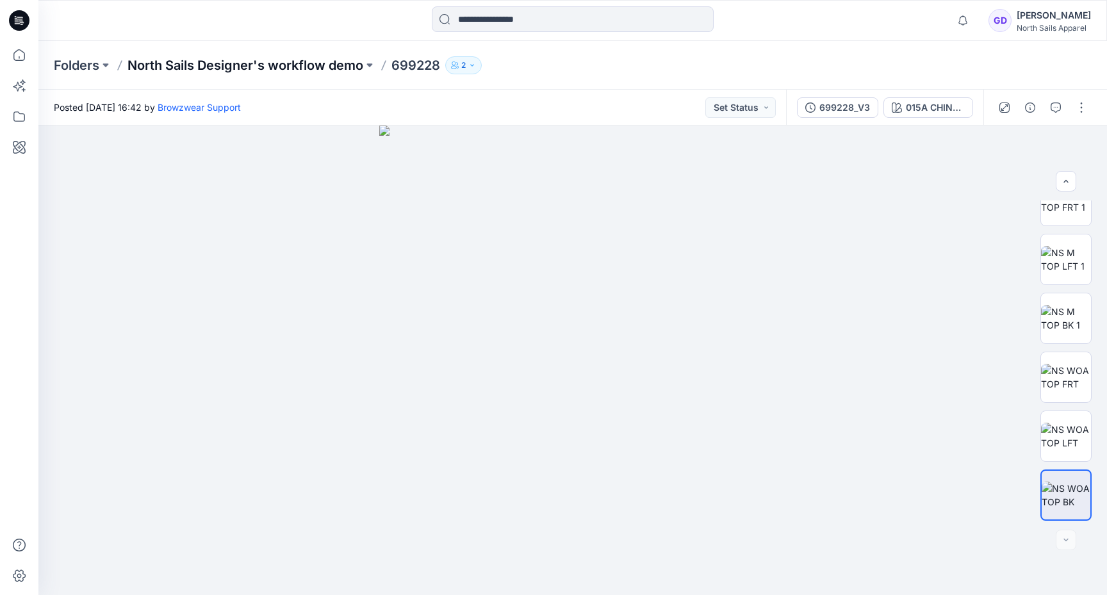
click at [283, 59] on p "North Sails Designer's workflow demo" at bounding box center [245, 65] width 236 height 18
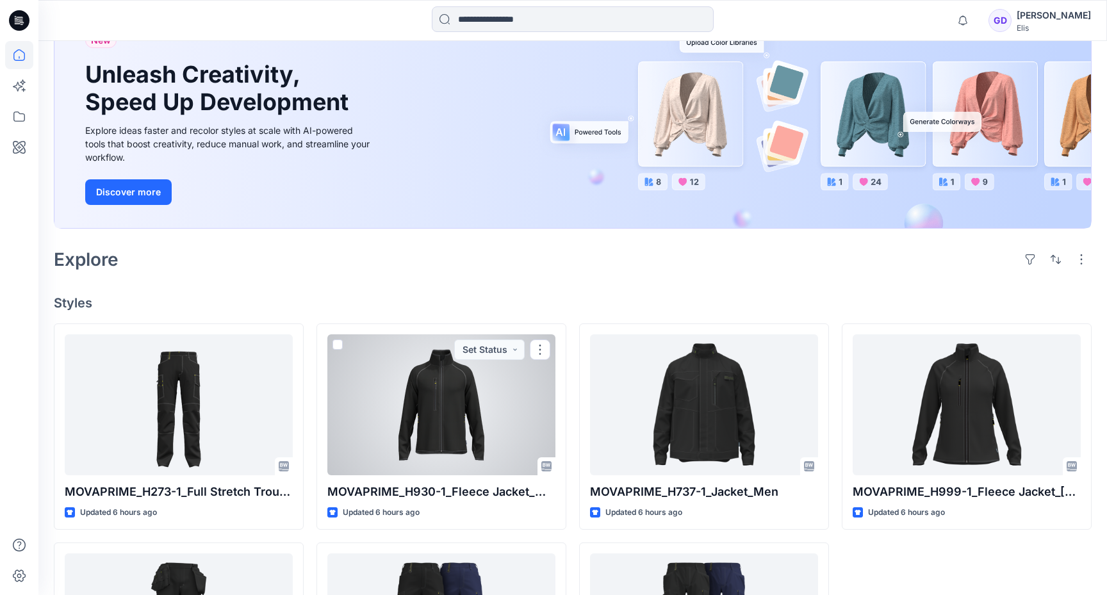
scroll to position [26, 0]
